Goal: Task Accomplishment & Management: Manage account settings

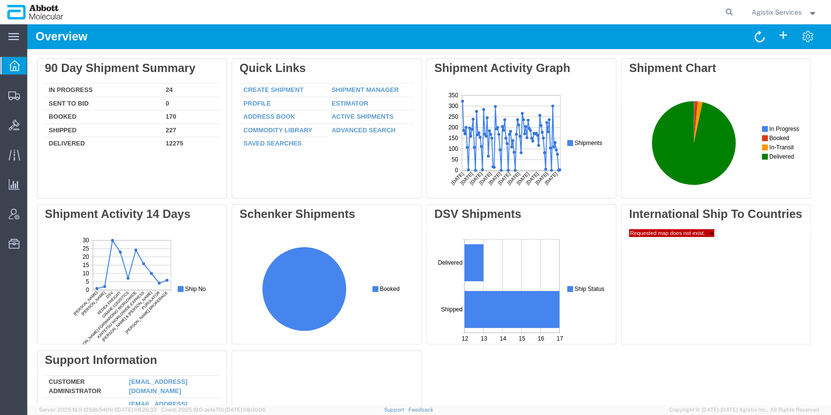
click at [809, 12] on strong "button" at bounding box center [813, 11] width 9 height 3
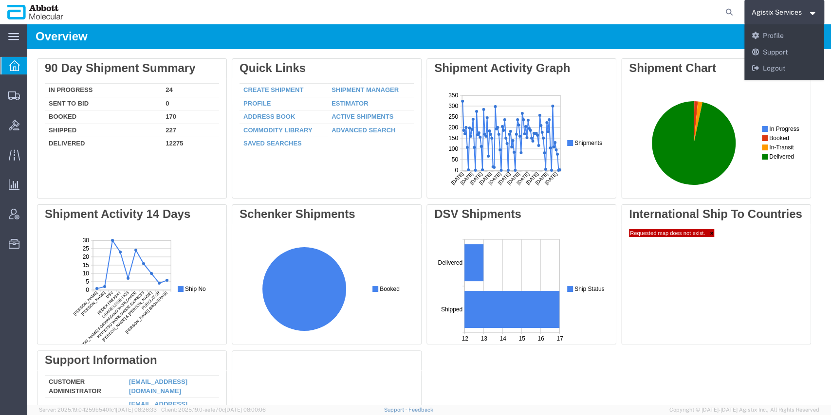
click at [687, 14] on agx-global-search at bounding box center [582, 12] width 312 height 24
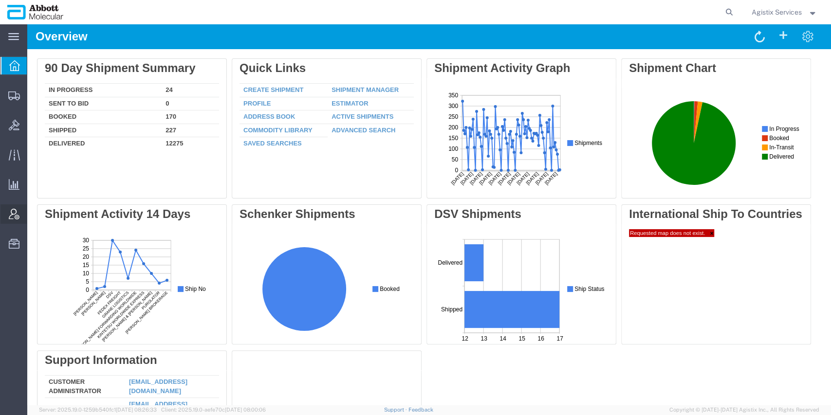
click at [34, 215] on span "Account Admin" at bounding box center [30, 214] width 7 height 19
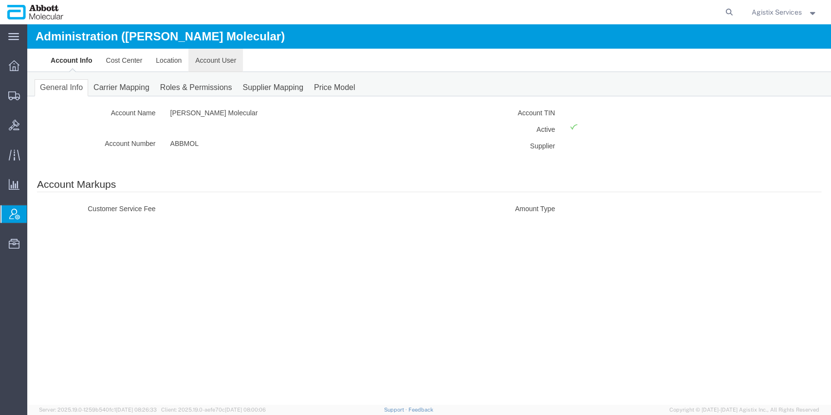
click at [196, 62] on link "Account User" at bounding box center [215, 60] width 55 height 23
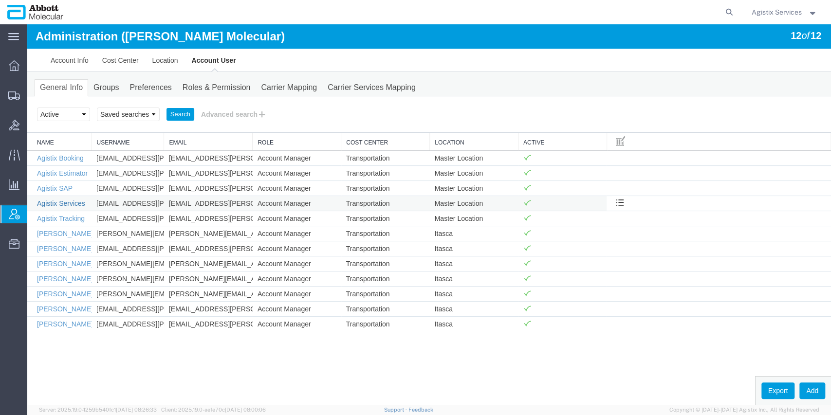
click at [62, 204] on link "Agistix Services" at bounding box center [61, 204] width 48 height 8
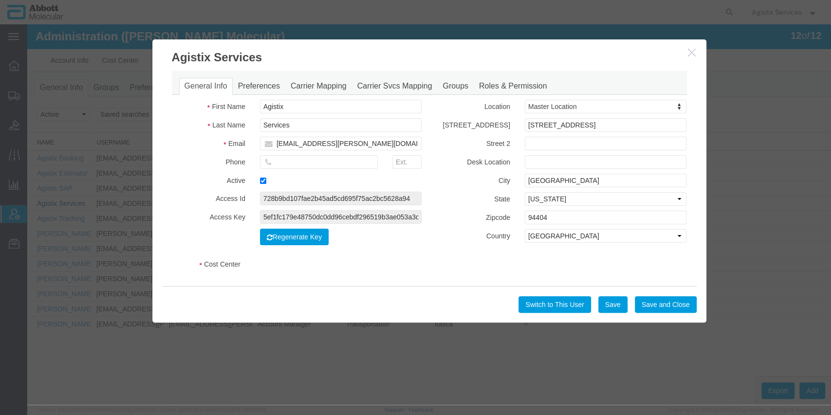
select select "COSTCENTER"
select select "60371"
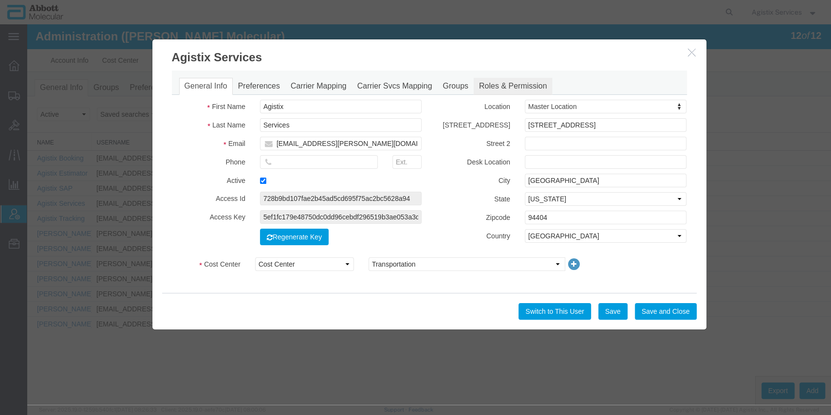
click at [511, 89] on link "Roles & Permission" at bounding box center [513, 86] width 79 height 17
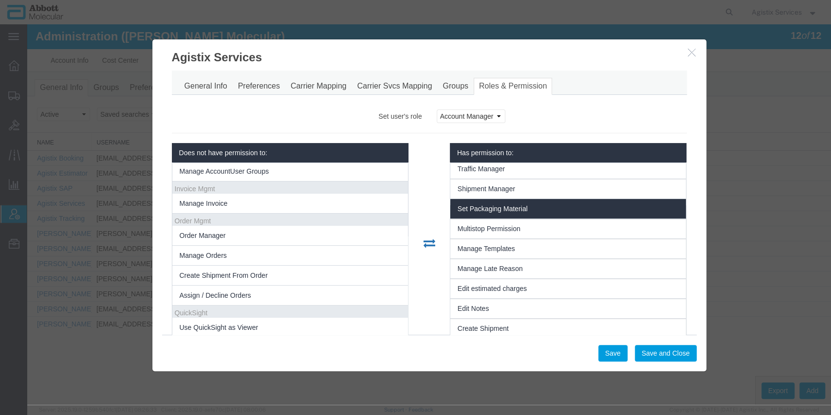
scroll to position [487, 0]
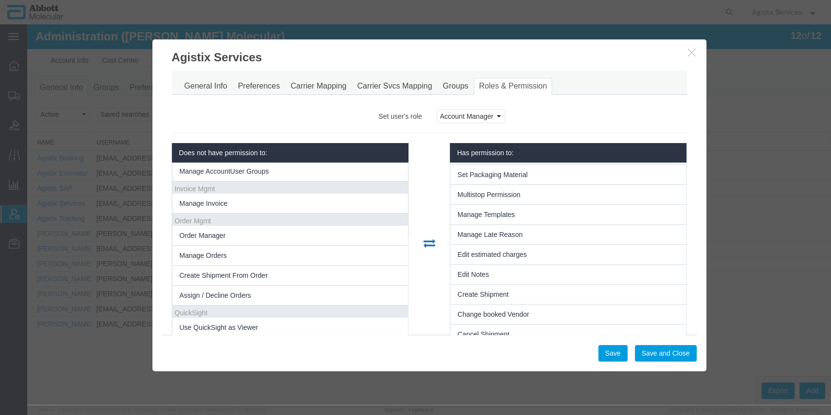
click at [692, 53] on icon "button" at bounding box center [692, 52] width 8 height 8
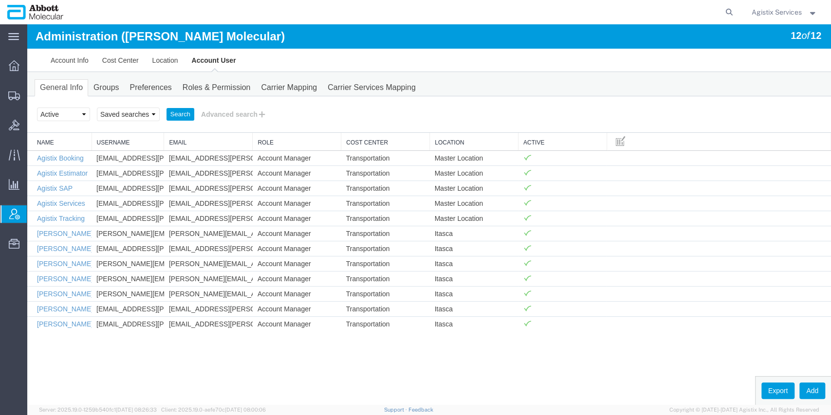
click at [781, 10] on span "Agistix Services" at bounding box center [777, 12] width 50 height 11
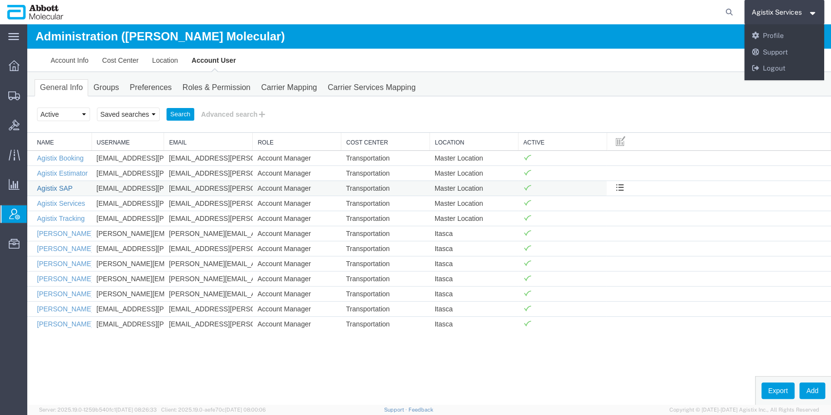
click at [56, 188] on link "Agistix SAP" at bounding box center [55, 189] width 36 height 8
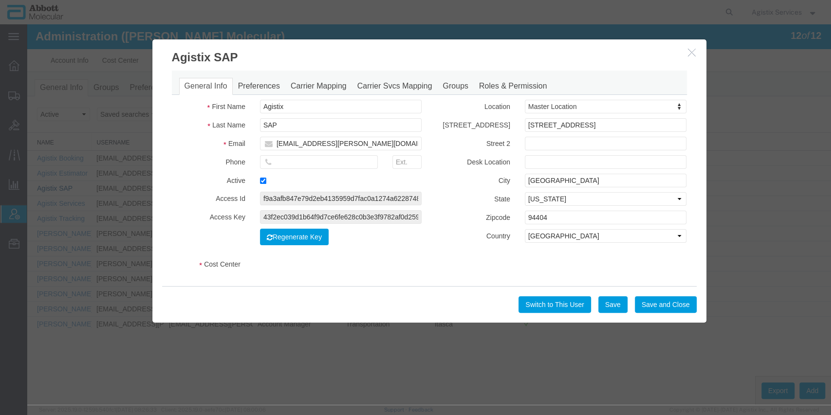
select select "COSTCENTER"
select select "60371"
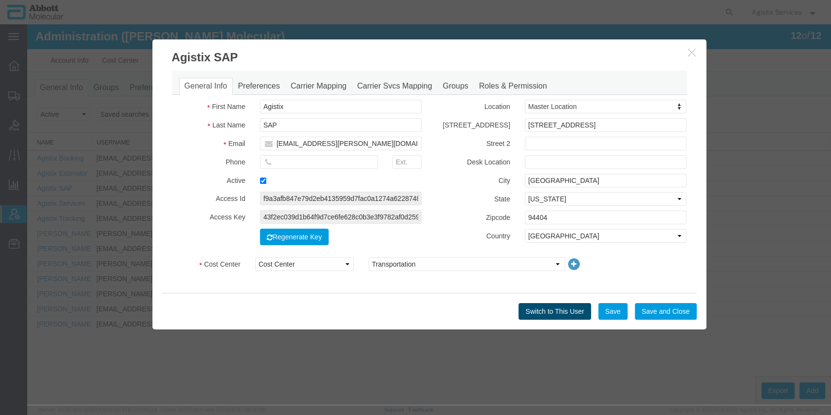
click at [548, 316] on button "Switch to This User" at bounding box center [555, 311] width 72 height 17
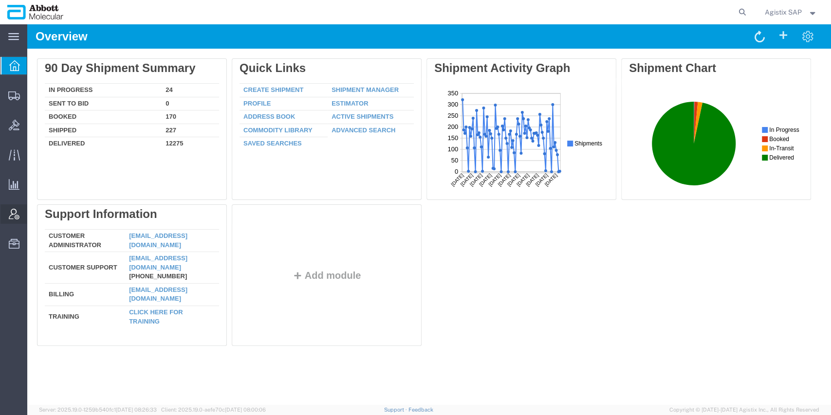
click at [34, 213] on span "Account Admin" at bounding box center [30, 214] width 7 height 19
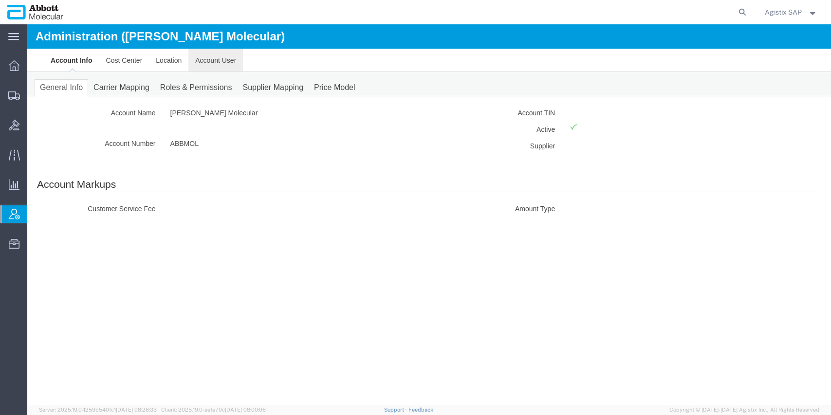
click at [216, 61] on link "Account User" at bounding box center [215, 60] width 55 height 23
